Goal: Task Accomplishment & Management: Manage account settings

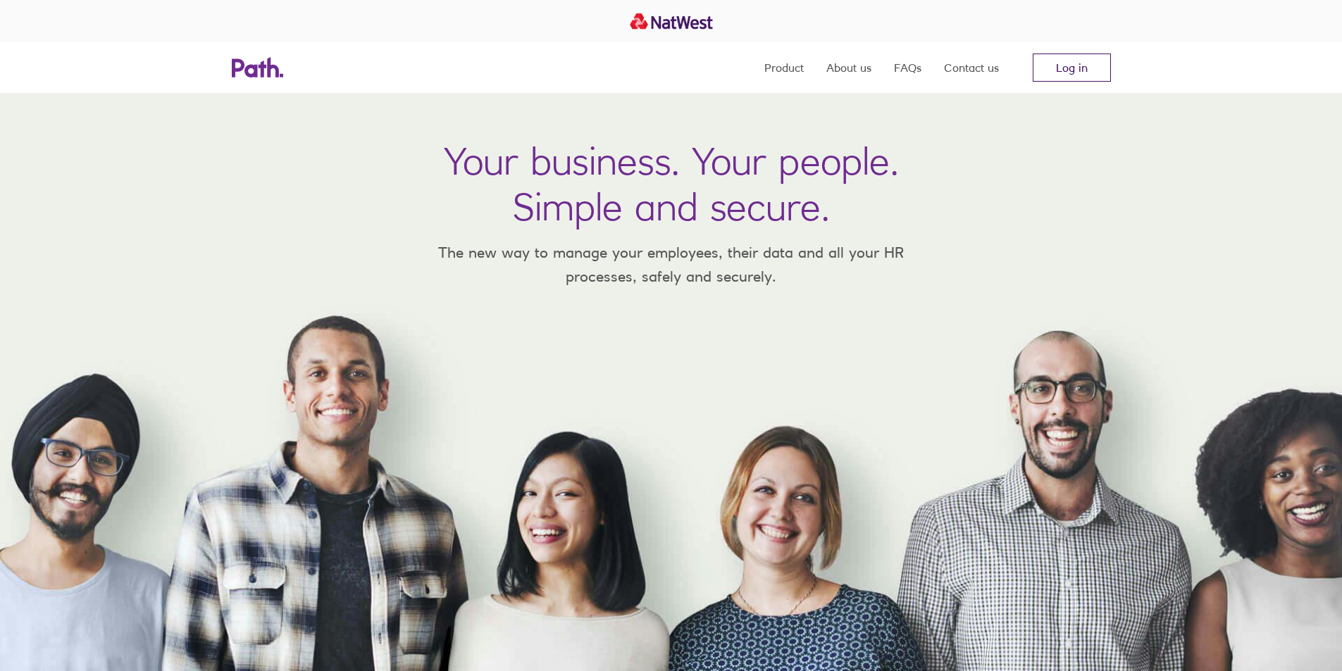
click at [1072, 66] on link "Log in" at bounding box center [1072, 68] width 78 height 28
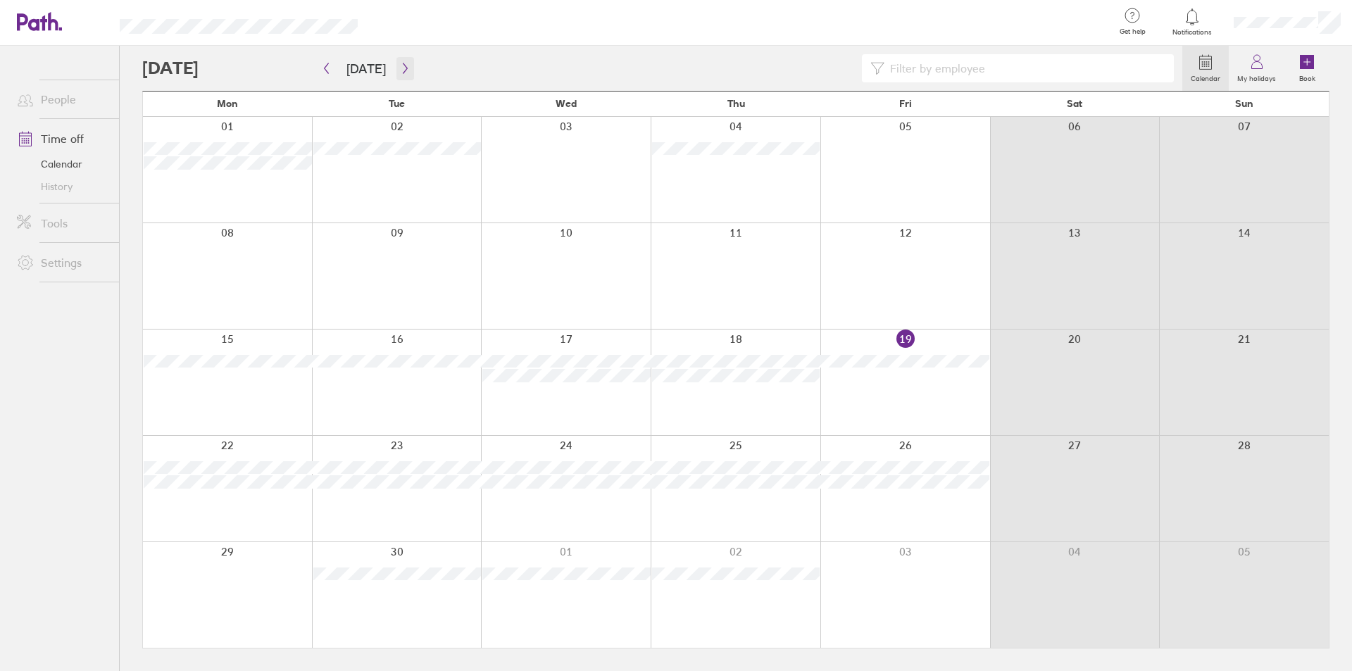
click at [400, 70] on icon "button" at bounding box center [405, 68] width 11 height 11
click at [917, 597] on div at bounding box center [906, 595] width 170 height 106
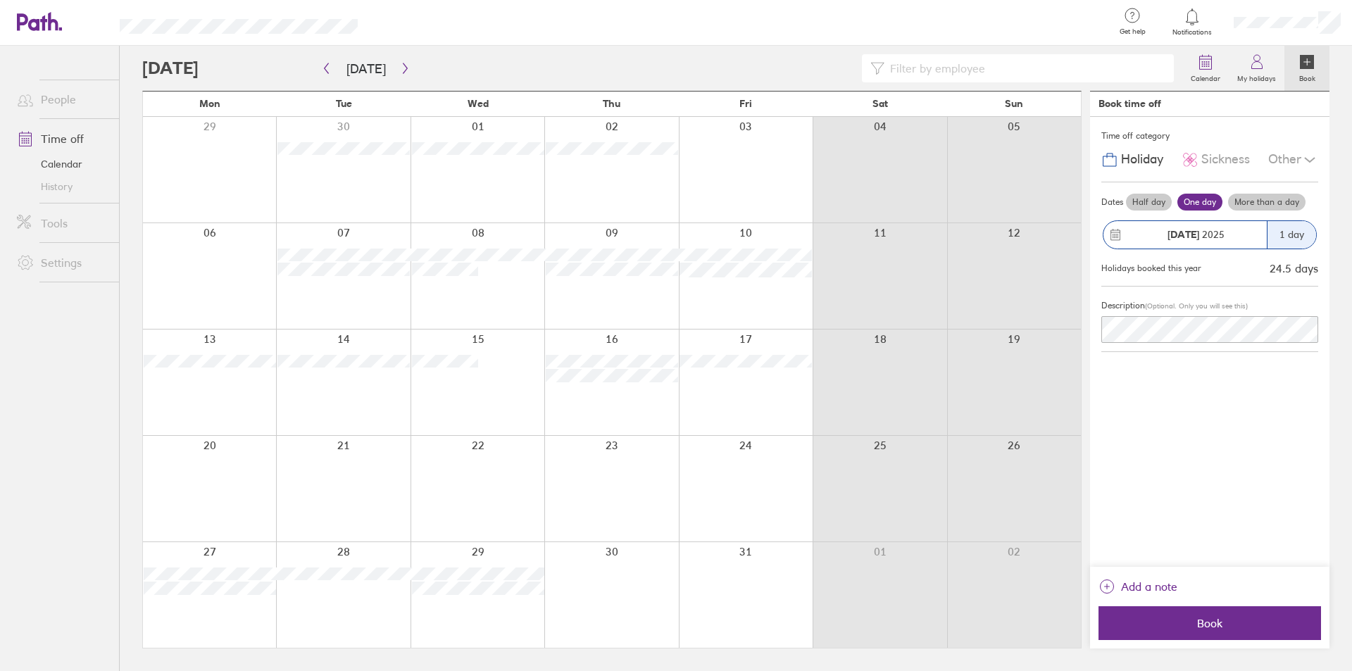
click at [1149, 204] on label "Half day" at bounding box center [1149, 202] width 46 height 17
click at [0, 0] on input "Half day" at bounding box center [0, 0] width 0 height 0
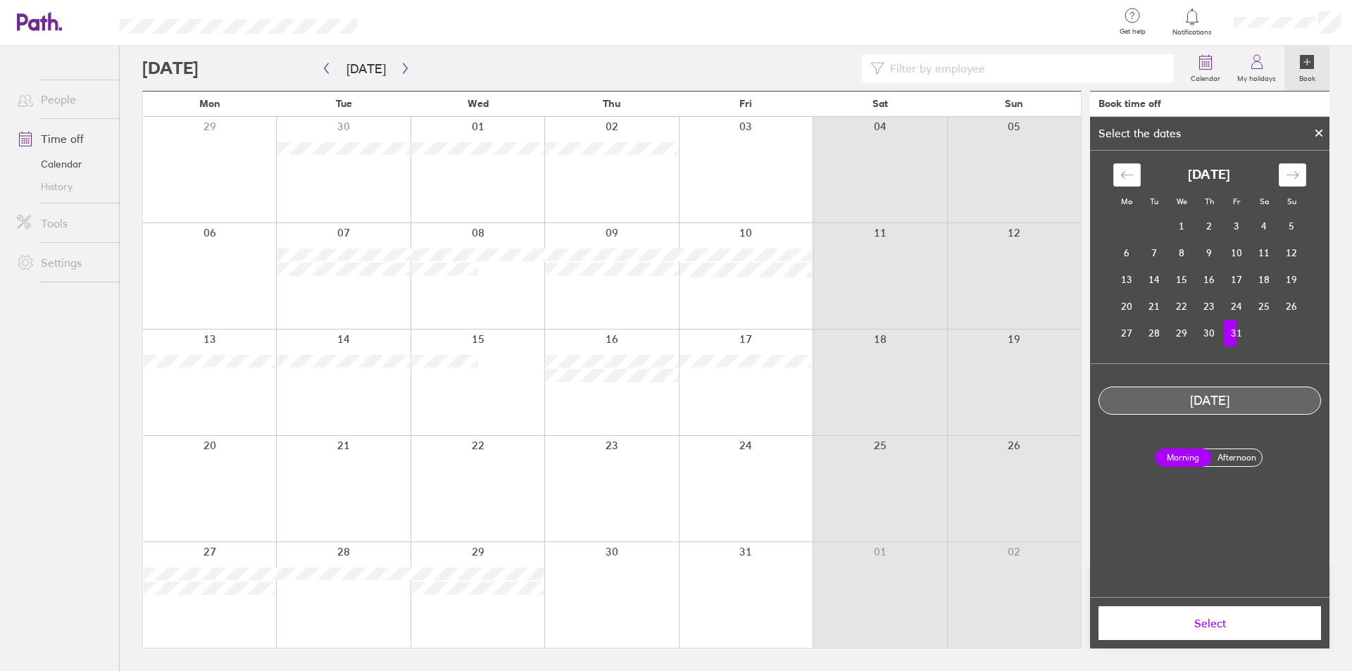
click at [1228, 455] on label "Afternoon" at bounding box center [1237, 457] width 56 height 17
click at [0, 0] on input "Afternoon" at bounding box center [0, 0] width 0 height 0
click at [1213, 542] on div "Mo Tu We Th Fr Sa Su September 2025 1 2 3 4 5 6 7 8 9 10 11 12 13 14 15 16 17 1…" at bounding box center [1209, 374] width 239 height 447
click at [1214, 623] on span "Select" at bounding box center [1210, 623] width 203 height 13
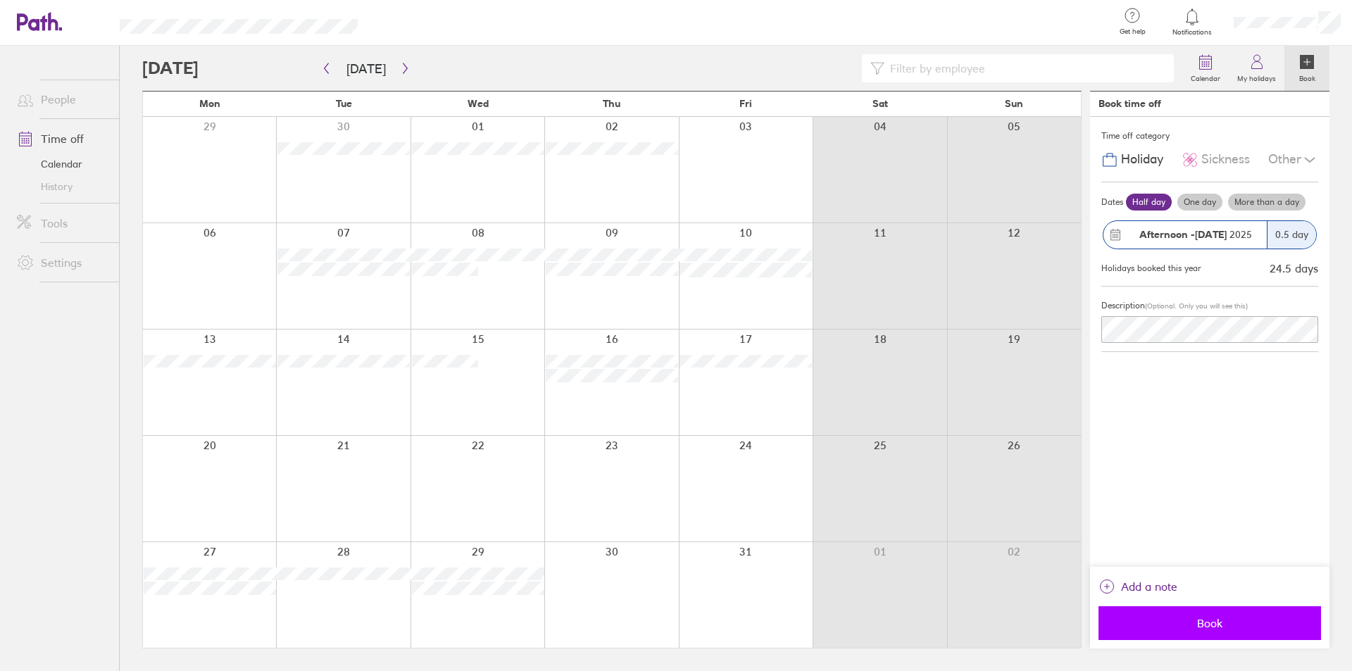
click at [1214, 624] on span "Book" at bounding box center [1210, 623] width 203 height 13
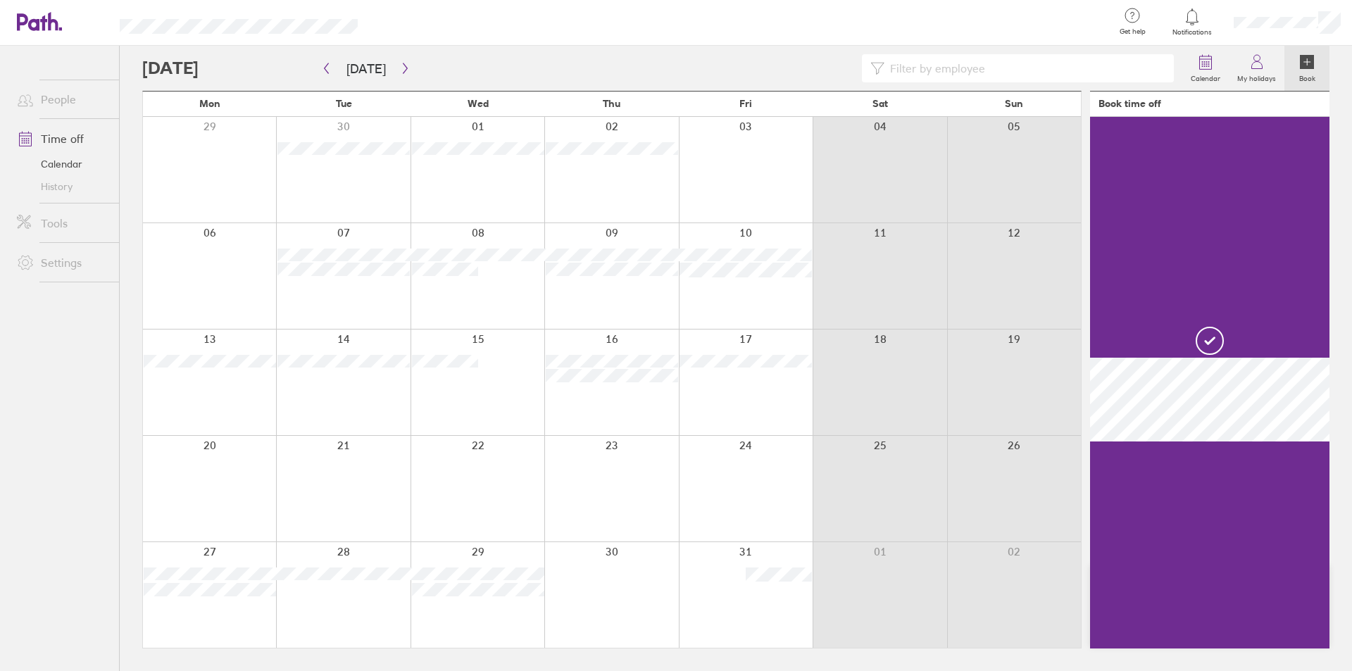
click at [128, 446] on div "Calendar My holidays Book Today October 2025 Mon Tue Wed Thu Fri Sat Sun 29 30 …" at bounding box center [736, 358] width 1233 height 625
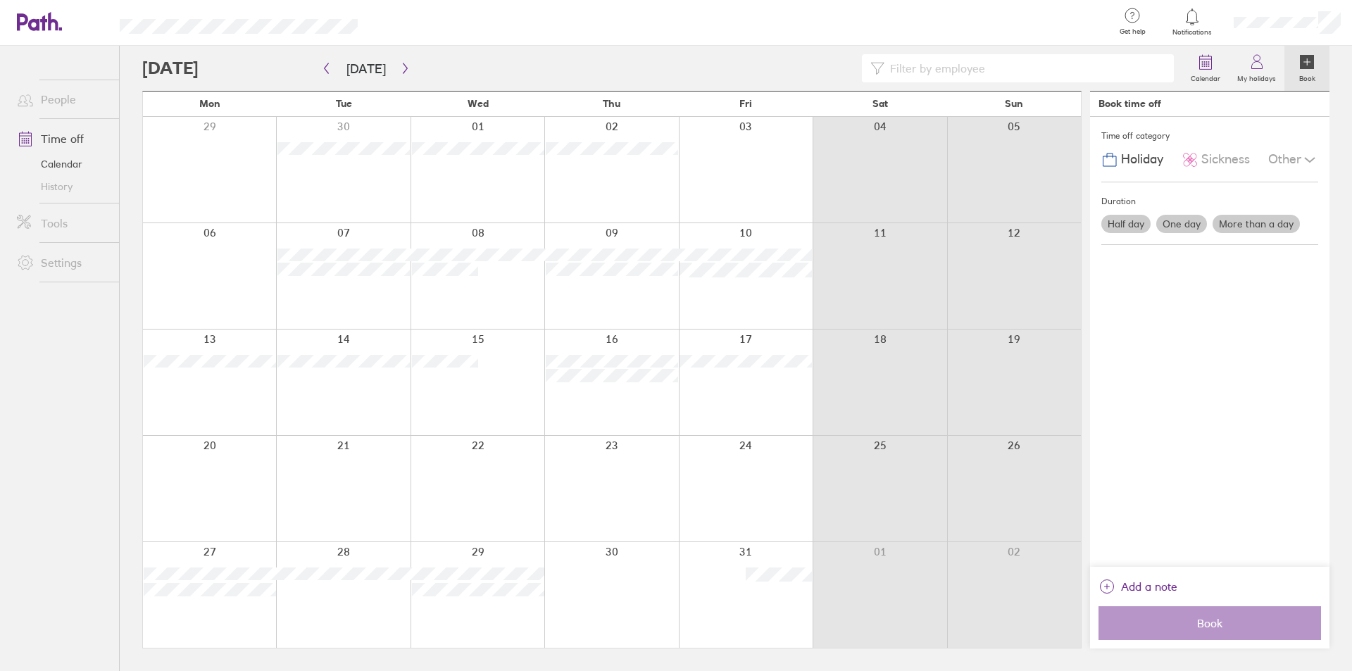
click at [432, 64] on div at bounding box center [662, 68] width 1040 height 28
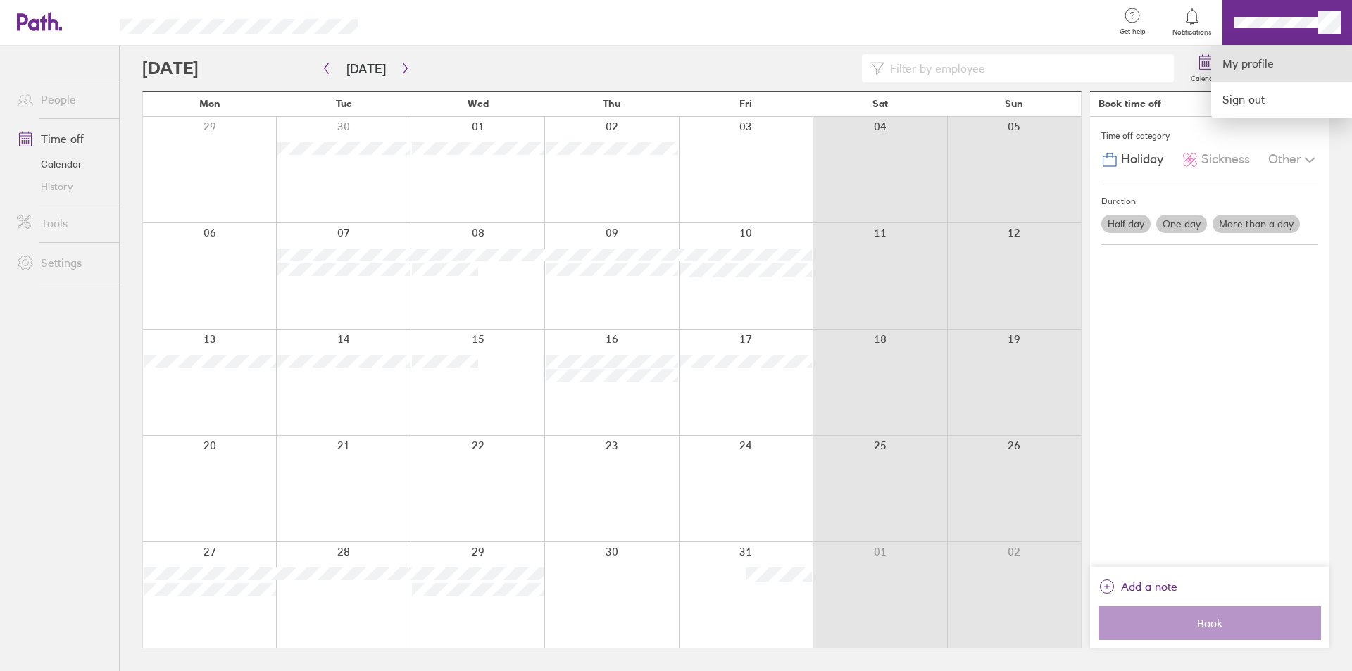
click at [1238, 56] on link "My profile" at bounding box center [1281, 64] width 141 height 36
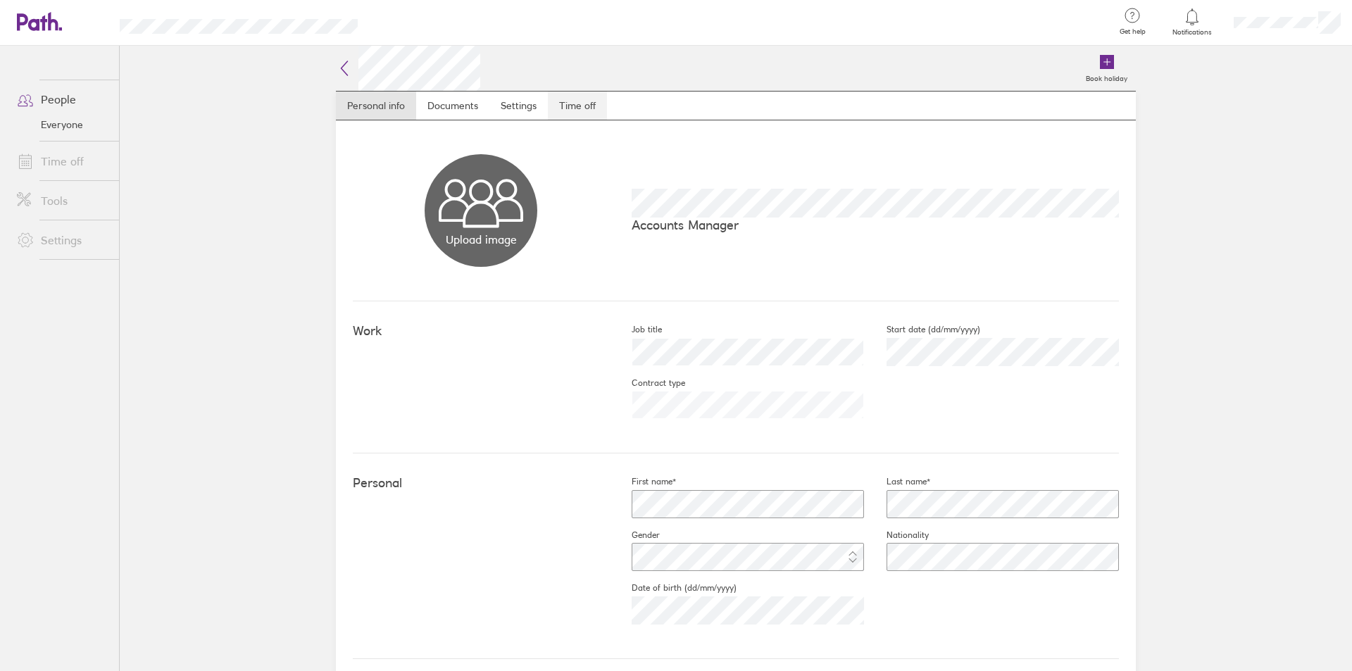
click at [574, 107] on link "Time off" at bounding box center [577, 106] width 59 height 28
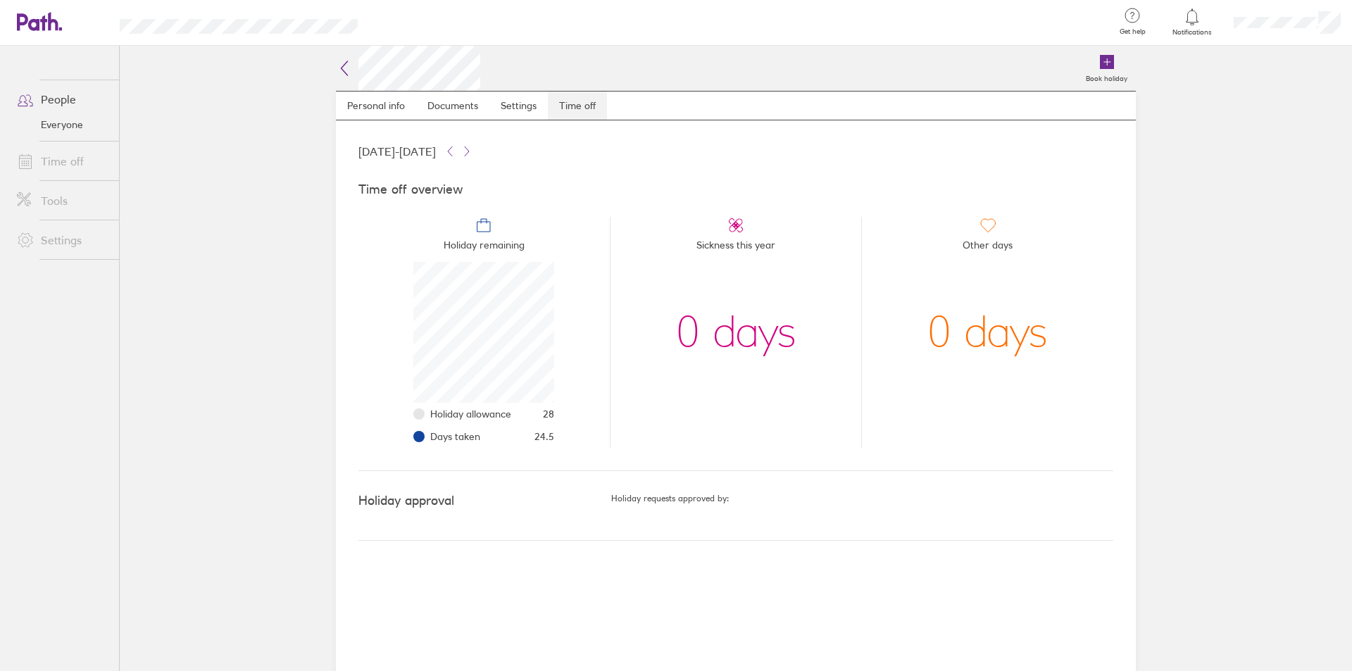
scroll to position [141, 141]
click at [243, 96] on main "Book holiday Personal info Documents Settings Time off 01 Jan 2025 - 31 Dec 202…" at bounding box center [736, 358] width 1233 height 625
click at [64, 158] on link "Time off" at bounding box center [62, 161] width 113 height 28
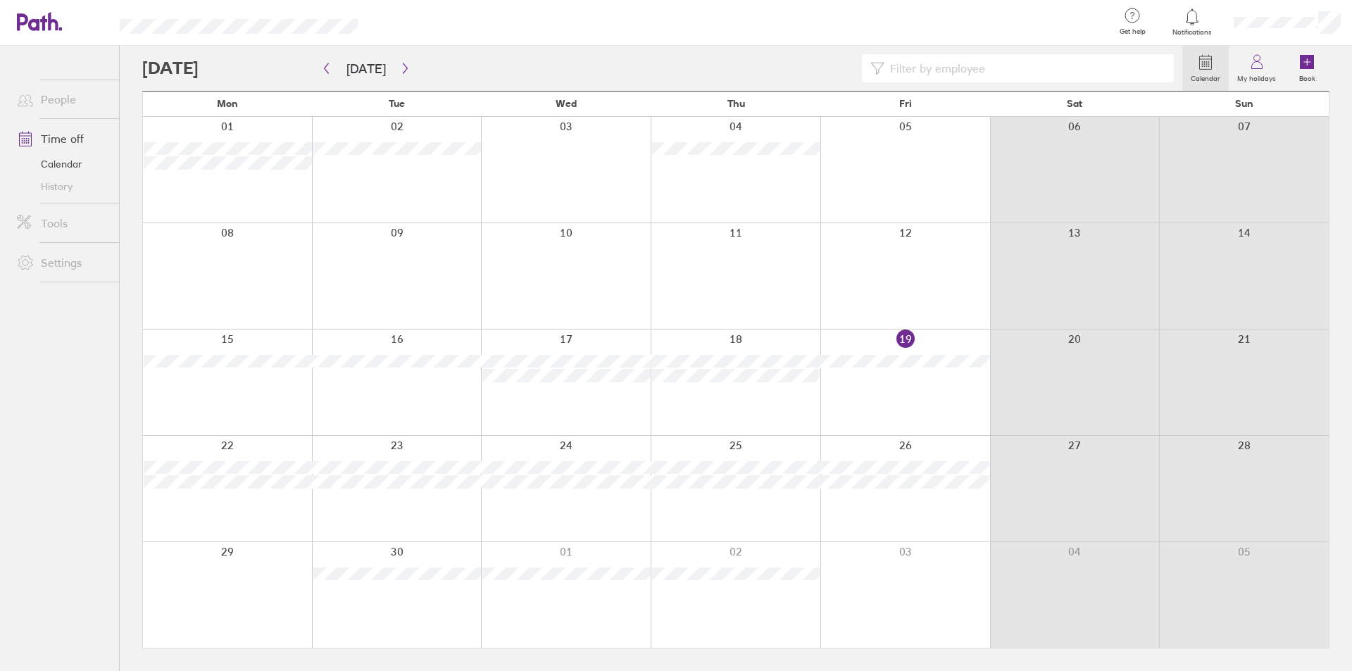
click at [129, 100] on div "Calendar My holidays Book Today September 2025 Mon Tue Wed Thu Fri Sat Sun 01 0…" at bounding box center [736, 358] width 1233 height 625
click at [128, 60] on div "Calendar My holidays Book Today September 2025 Mon Tue Wed Thu Fri Sat Sun 01 0…" at bounding box center [736, 358] width 1233 height 625
drag, startPoint x: 126, startPoint y: 99, endPoint x: 147, endPoint y: 103, distance: 21.4
click at [126, 100] on div "Calendar My holidays Book Today September 2025 Mon Tue Wed Thu Fri Sat Sun 01 0…" at bounding box center [736, 358] width 1233 height 625
click at [148, 97] on div "Mon" at bounding box center [228, 104] width 170 height 25
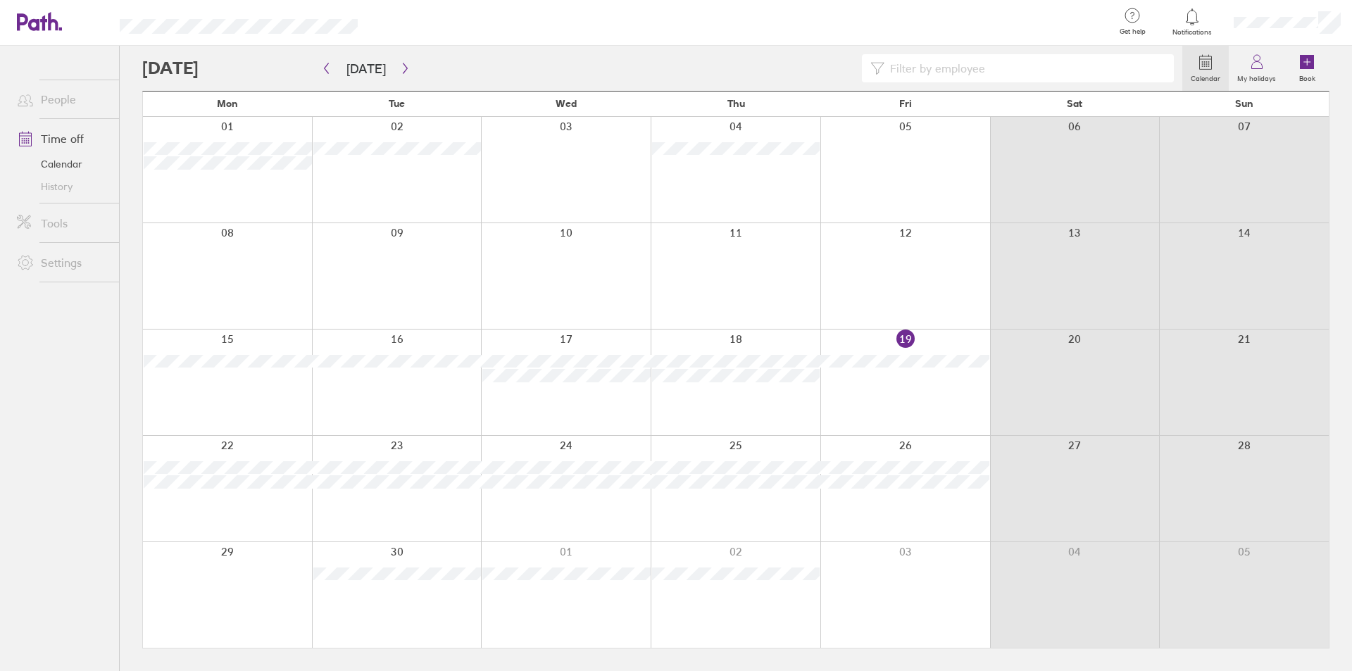
click at [132, 99] on div "Calendar My holidays Book Today September 2025 Mon Tue Wed Thu Fri Sat Sun 01 0…" at bounding box center [736, 358] width 1233 height 625
click at [435, 61] on div at bounding box center [662, 68] width 1040 height 28
click at [397, 61] on button "button" at bounding box center [406, 68] width 18 height 23
click at [130, 64] on div "Calendar My holidays Book Today October 2025 Mon Tue Wed Thu Fri Sat Sun 29 30 …" at bounding box center [736, 358] width 1233 height 625
click at [399, 62] on button "button" at bounding box center [406, 68] width 18 height 23
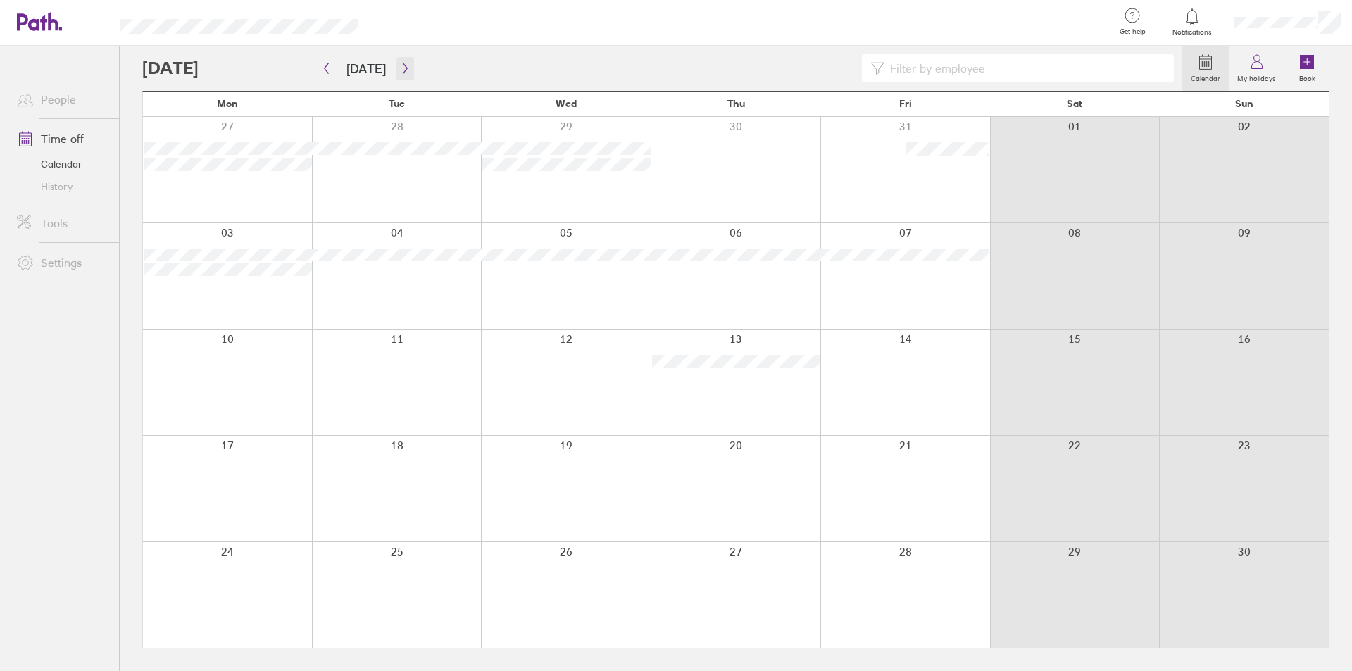
click at [397, 61] on button "button" at bounding box center [406, 68] width 18 height 23
click at [345, 65] on button "Today" at bounding box center [366, 68] width 62 height 23
click at [423, 62] on div at bounding box center [662, 68] width 1040 height 28
click at [418, 62] on div at bounding box center [662, 68] width 1040 height 28
click at [400, 61] on button "button" at bounding box center [406, 68] width 18 height 23
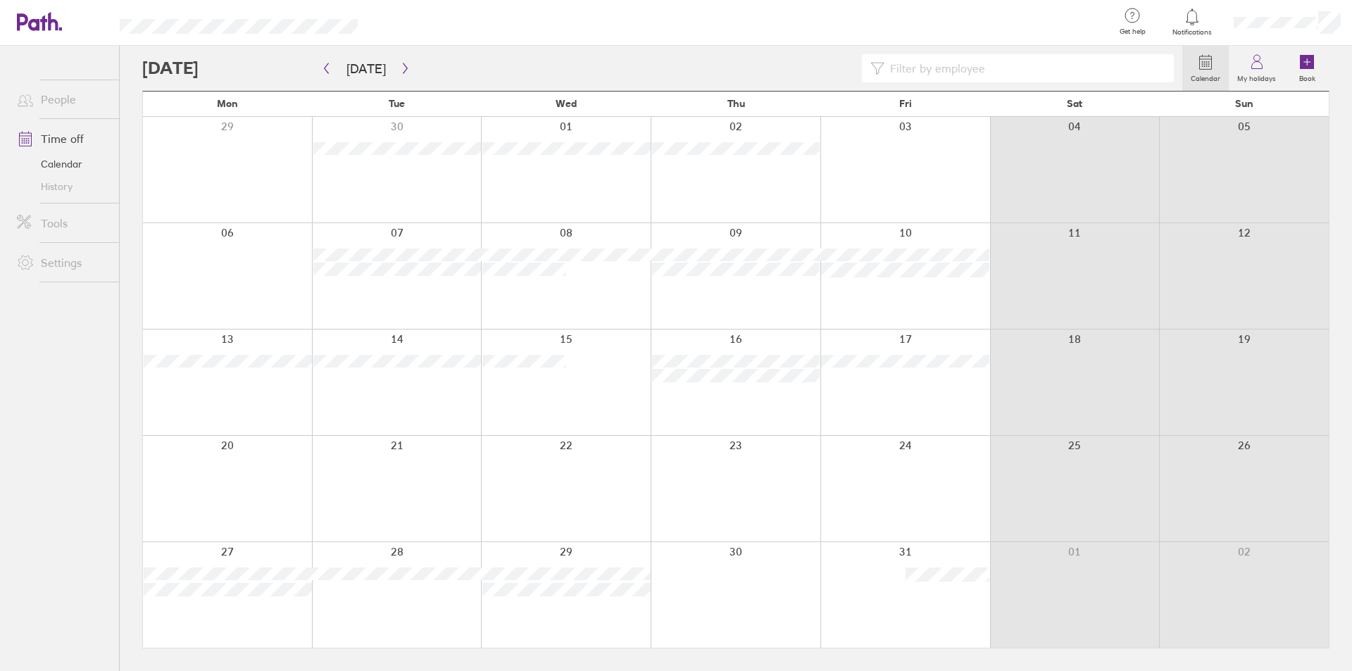
click at [414, 63] on div at bounding box center [662, 68] width 1040 height 28
click at [400, 65] on icon "button" at bounding box center [405, 68] width 11 height 11
click at [346, 61] on button "Today" at bounding box center [366, 68] width 62 height 23
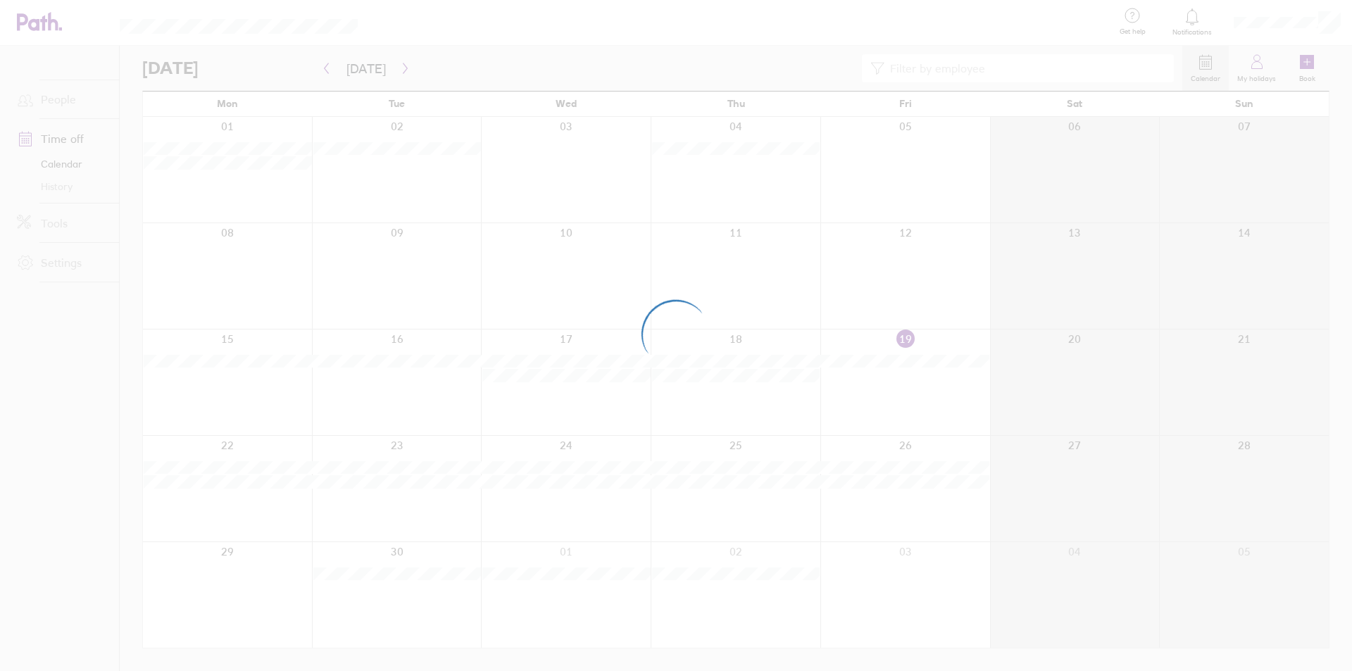
click at [461, 68] on div at bounding box center [676, 335] width 1352 height 671
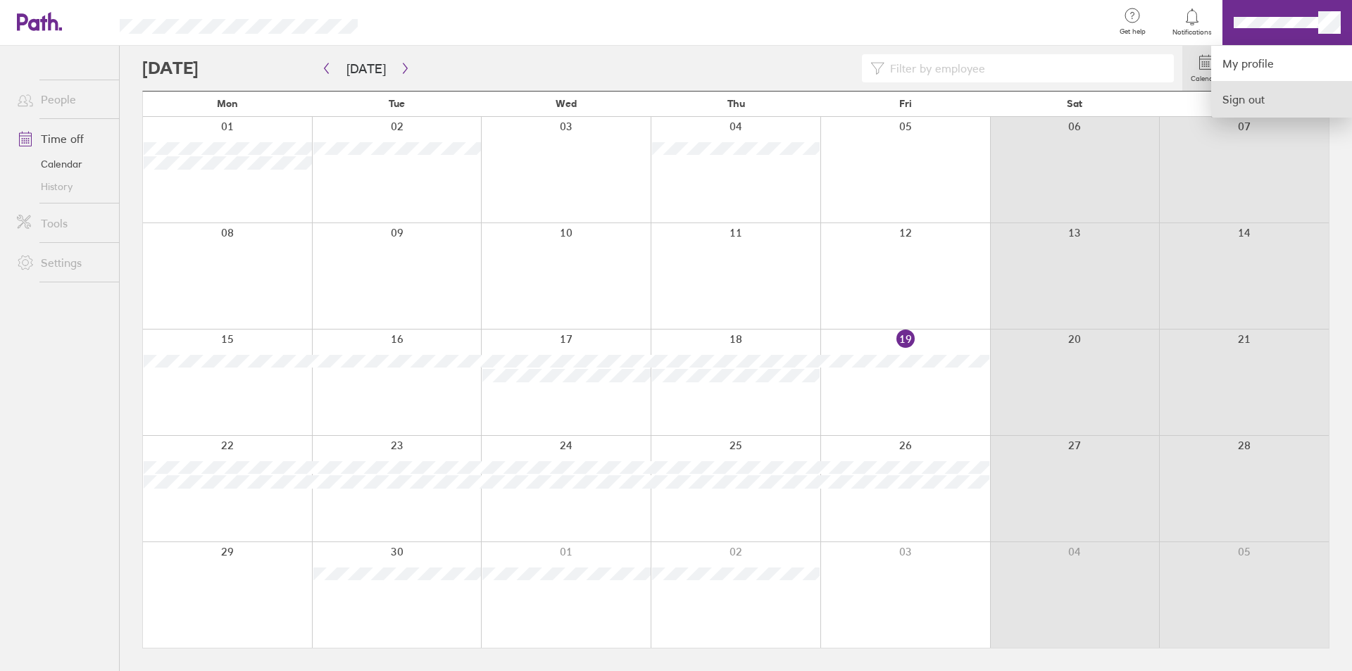
click at [1243, 96] on link "Sign out" at bounding box center [1281, 99] width 141 height 35
